Goal: Transaction & Acquisition: Purchase product/service

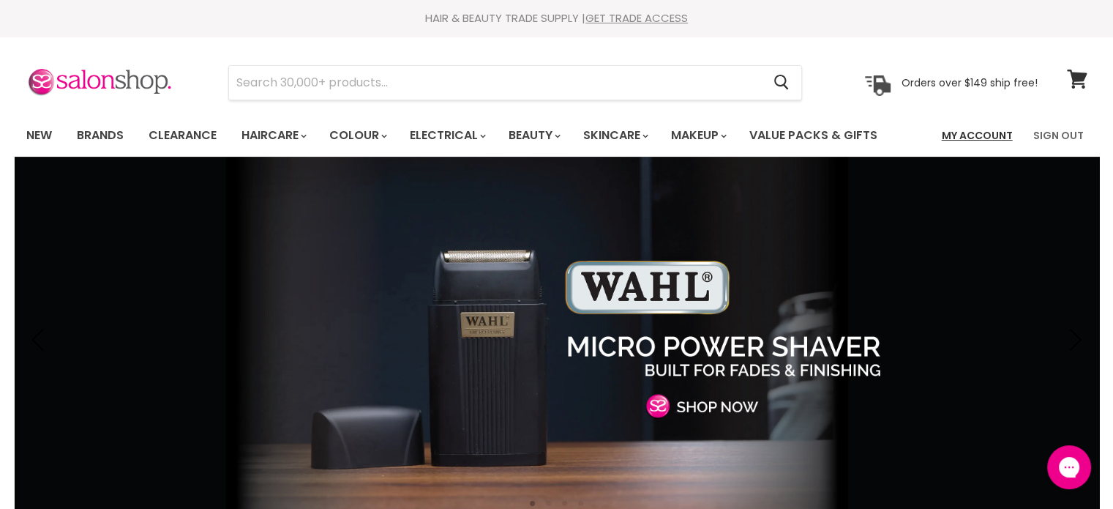
click at [970, 140] on link "My Account" at bounding box center [977, 135] width 89 height 31
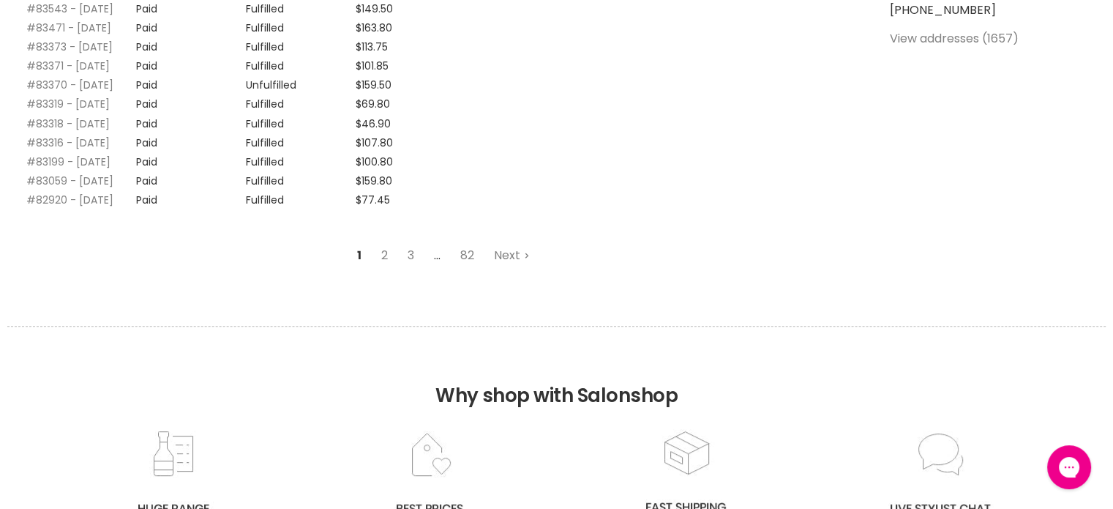
scroll to position [512, 0]
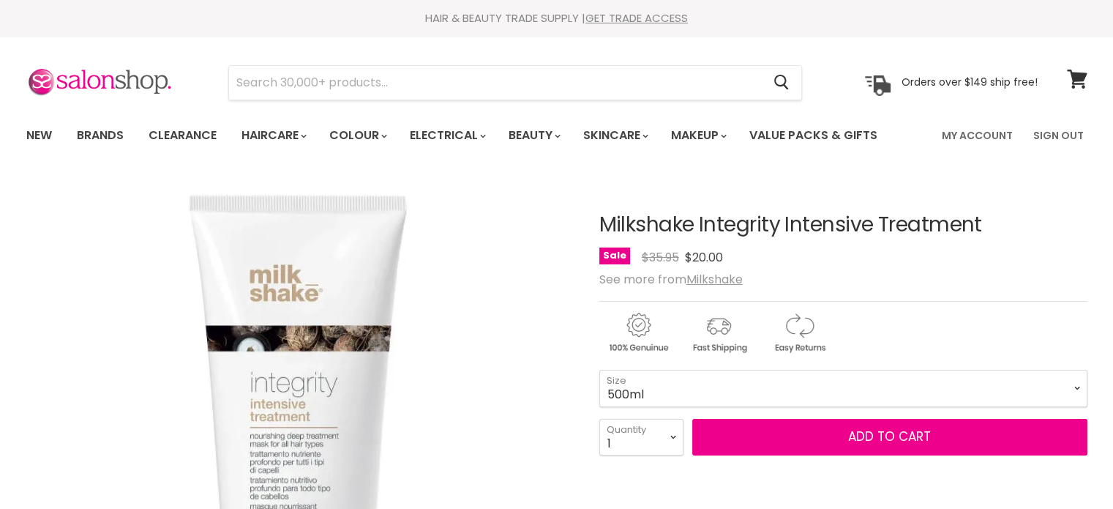
click at [600, 370] on select "200ml 500ml" at bounding box center [844, 388] width 488 height 37
select select "500ml"
